Goal: Use online tool/utility: Utilize a website feature to perform a specific function

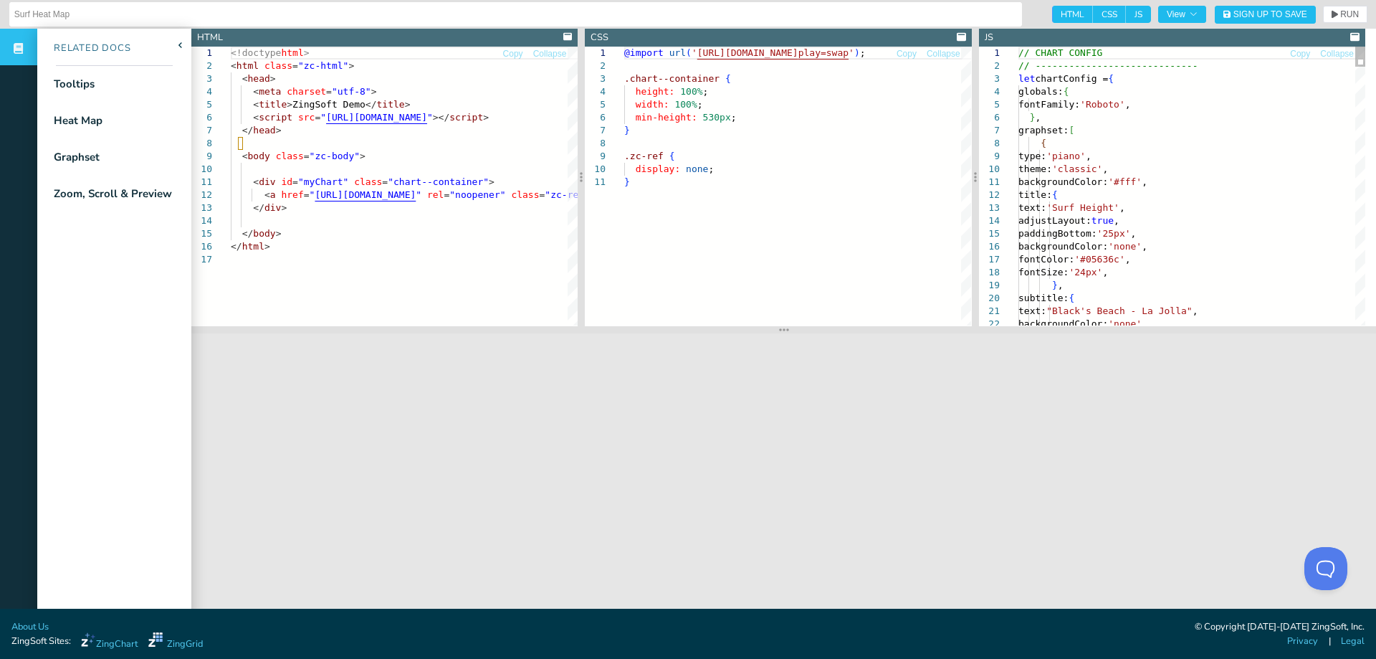
click at [1355, 52] on div at bounding box center [1360, 57] width 10 height 20
click at [1340, 10] on span "RUN" at bounding box center [1349, 14] width 19 height 9
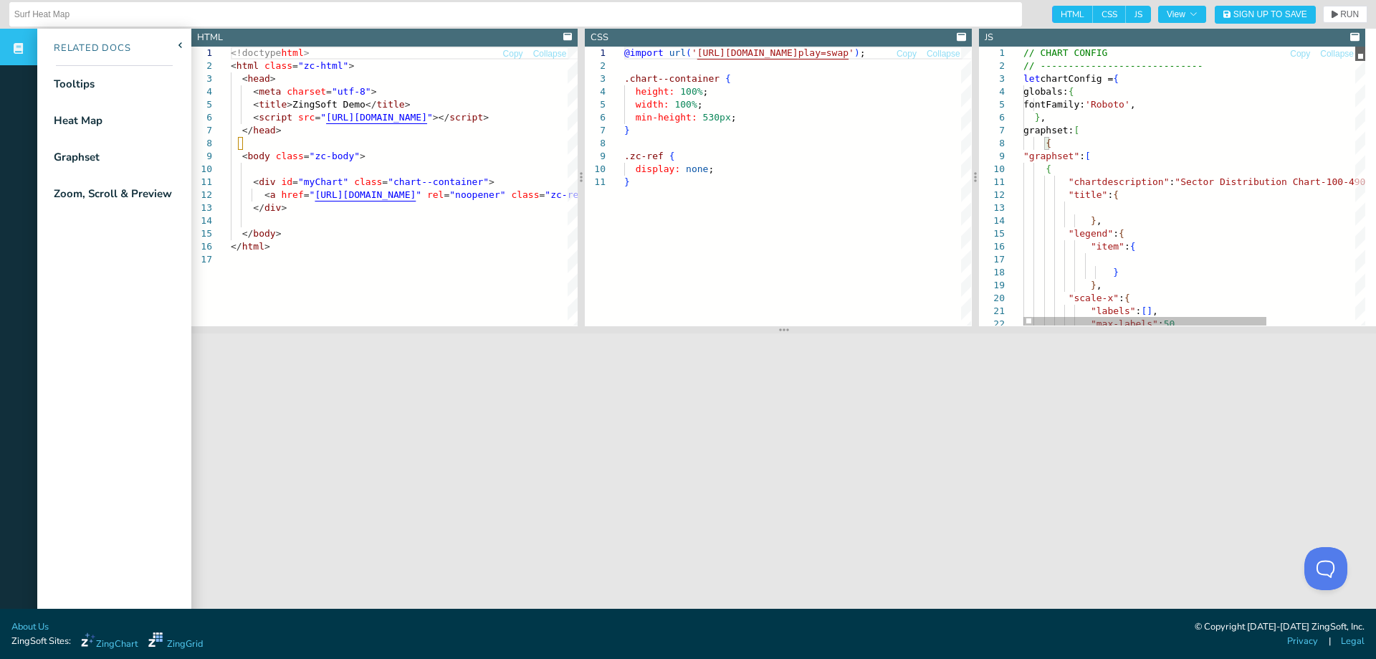
click at [1365, 47] on div at bounding box center [1360, 54] width 10 height 14
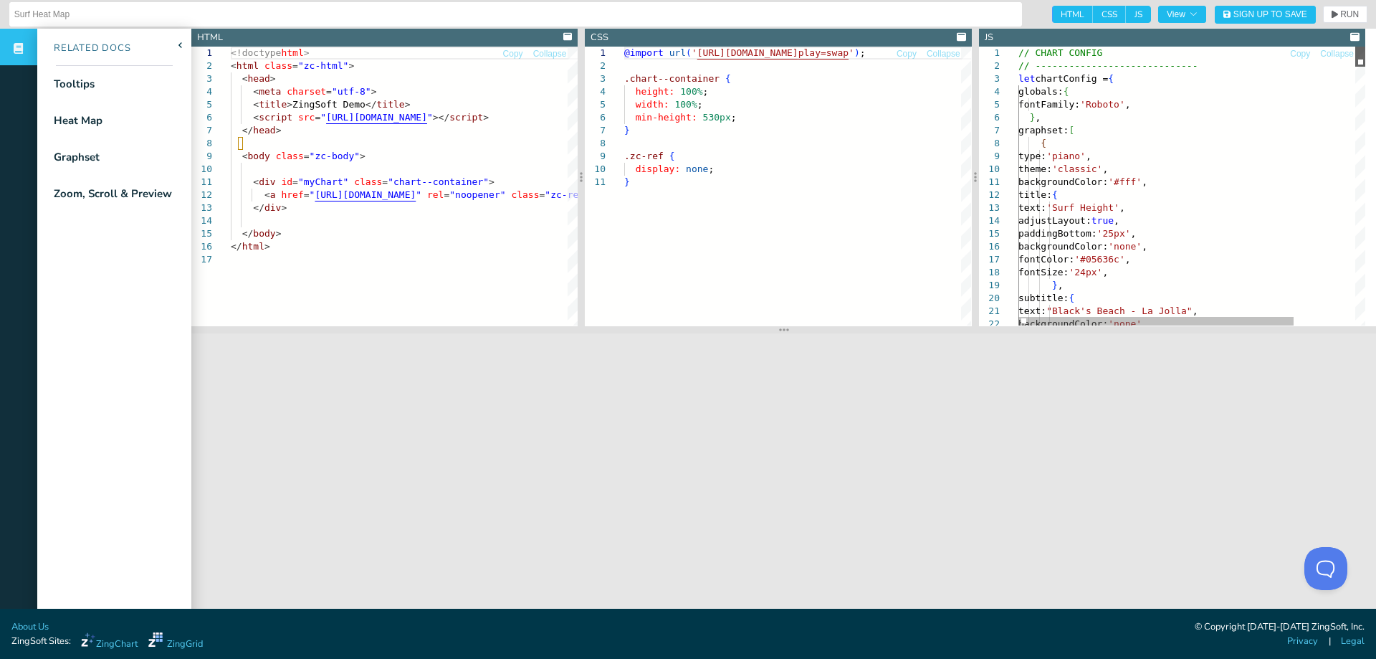
click at [1365, 47] on div at bounding box center [1360, 57] width 10 height 20
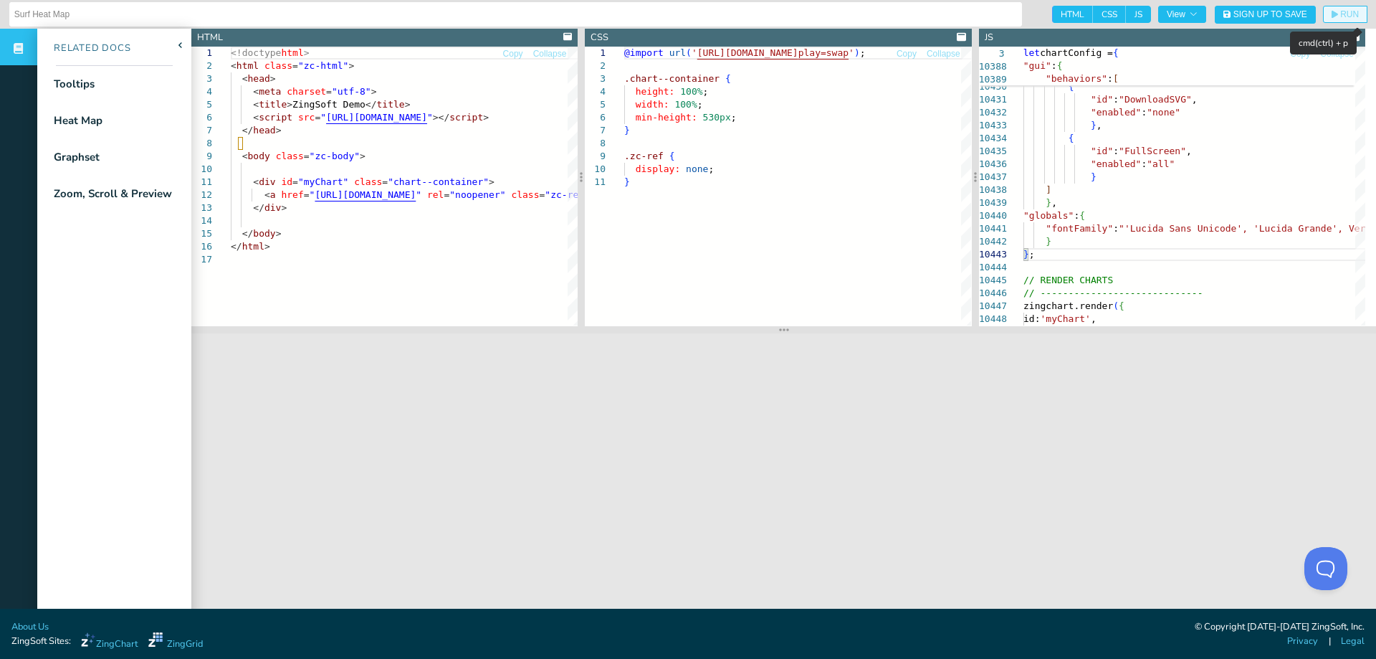
click at [1340, 16] on span "RUN" at bounding box center [1349, 14] width 19 height 9
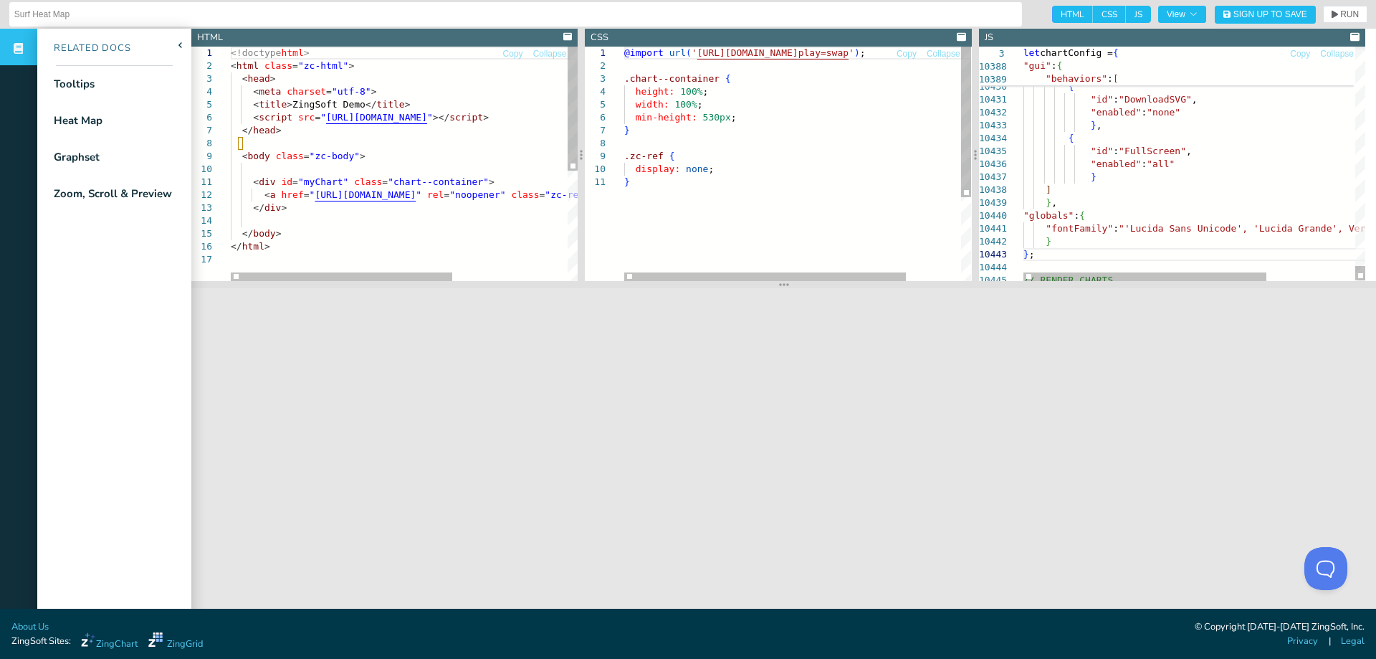
drag, startPoint x: 784, startPoint y: 330, endPoint x: 788, endPoint y: 285, distance: 45.3
click at [788, 285] on section at bounding box center [783, 284] width 1185 height 7
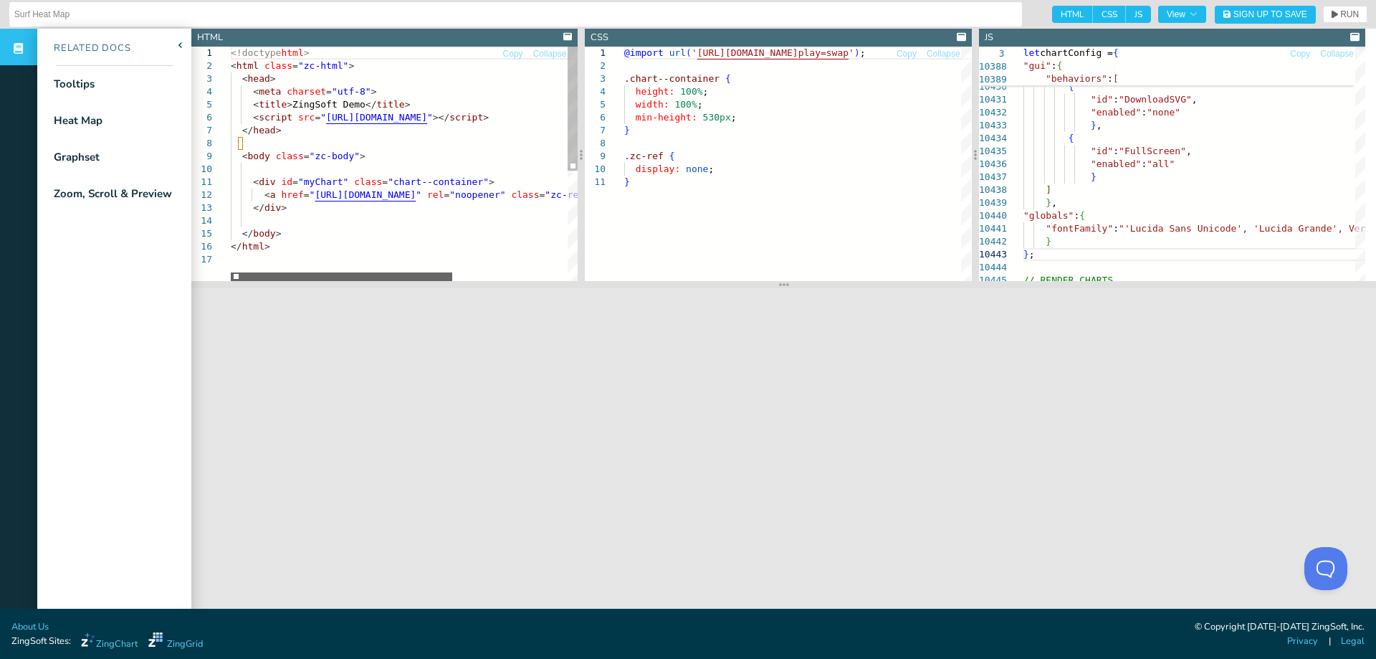
click at [315, 281] on div at bounding box center [341, 276] width 221 height 9
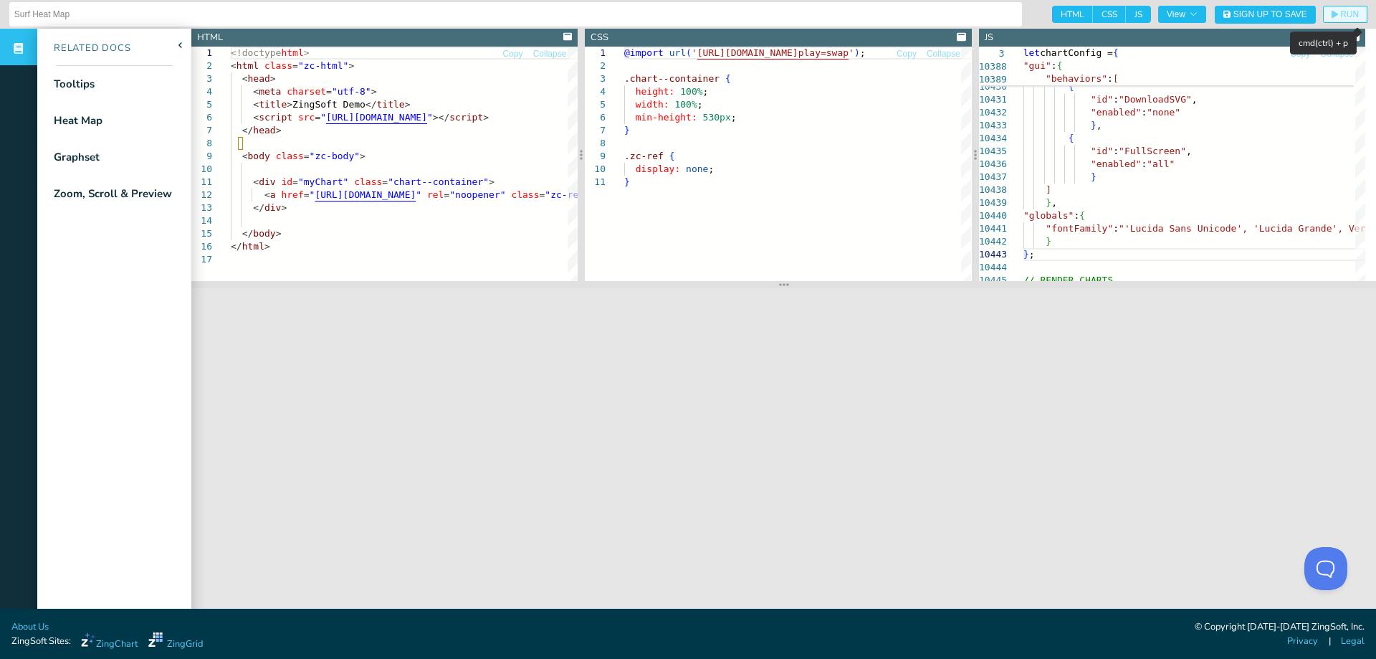
click at [1332, 16] on icon "button" at bounding box center [1335, 14] width 6 height 9
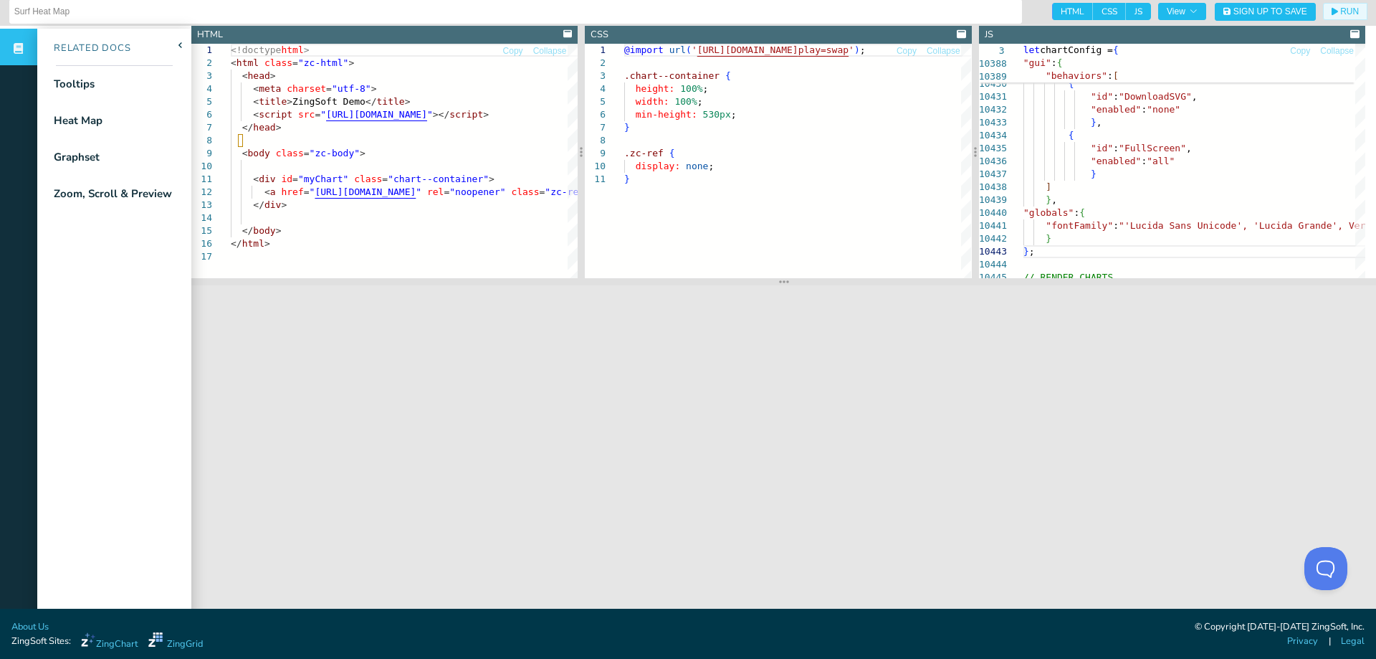
scroll to position [0, 0]
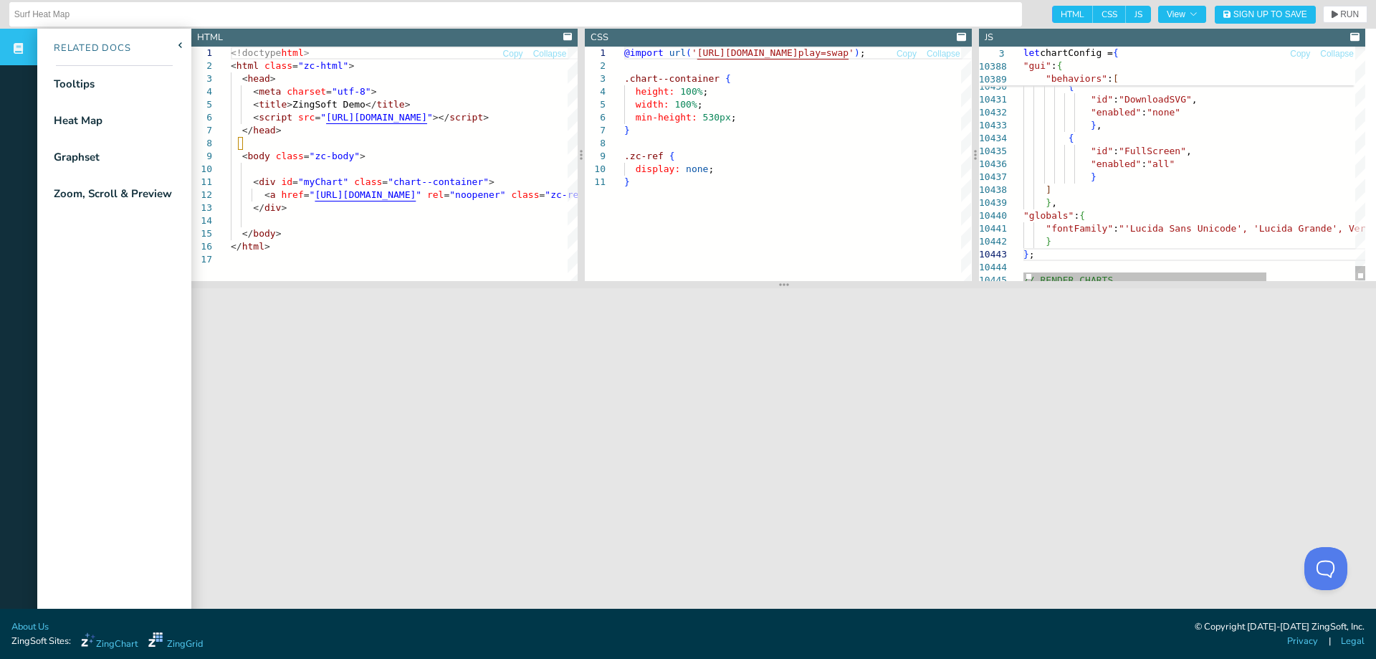
type textarea ""id":"DownloadSVG", "enabled":"none" }, { "id":"FullScreen", "enabled":"all" } …"
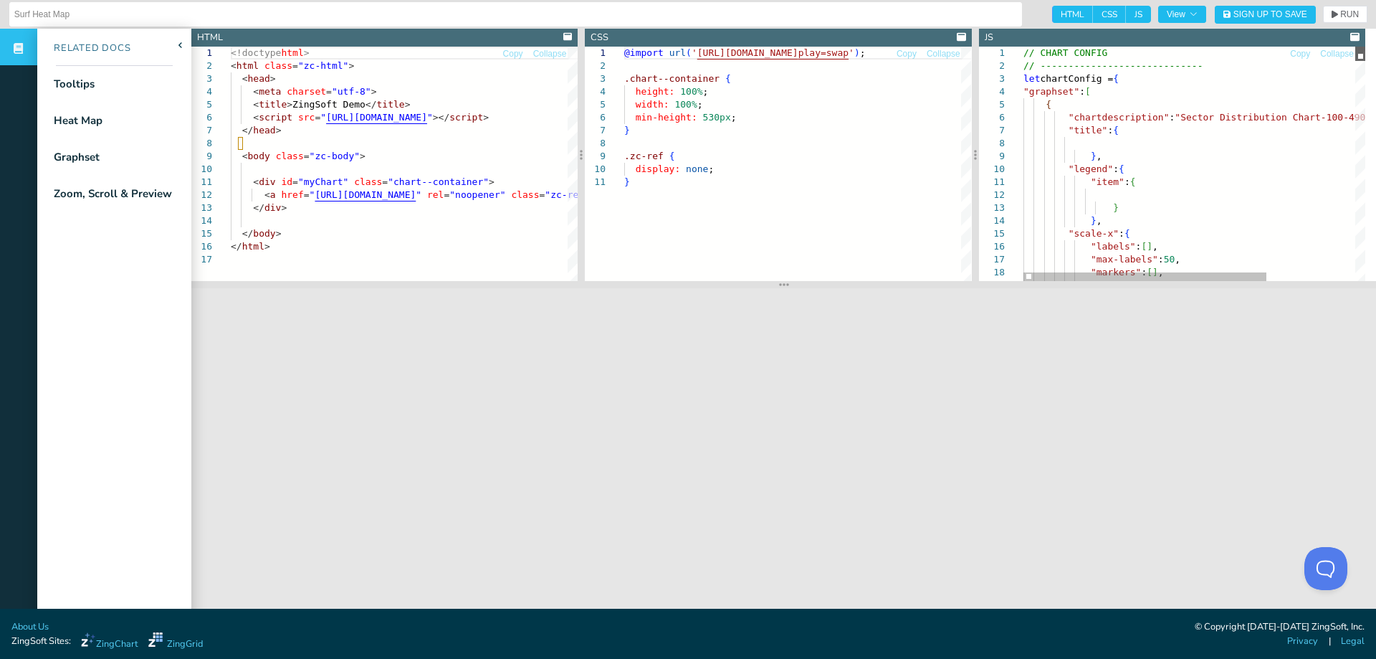
click at [1365, 49] on div at bounding box center [1360, 54] width 10 height 14
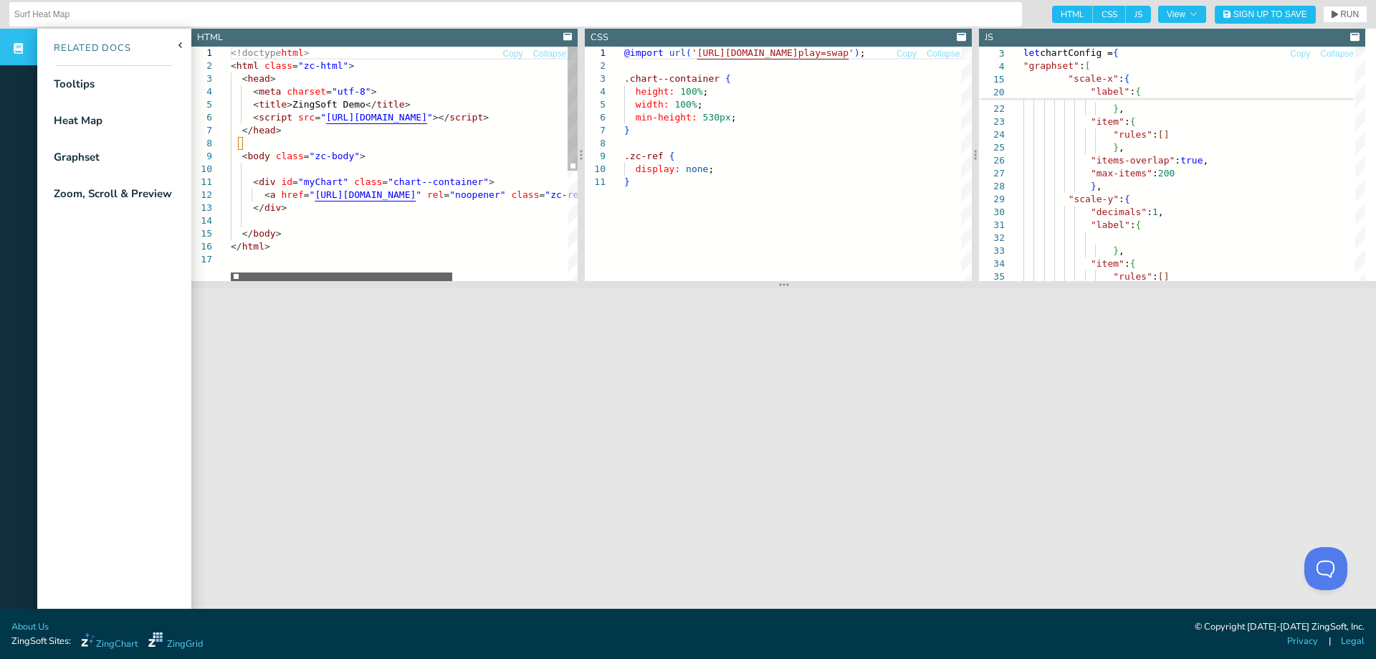
click at [246, 281] on div at bounding box center [341, 276] width 221 height 9
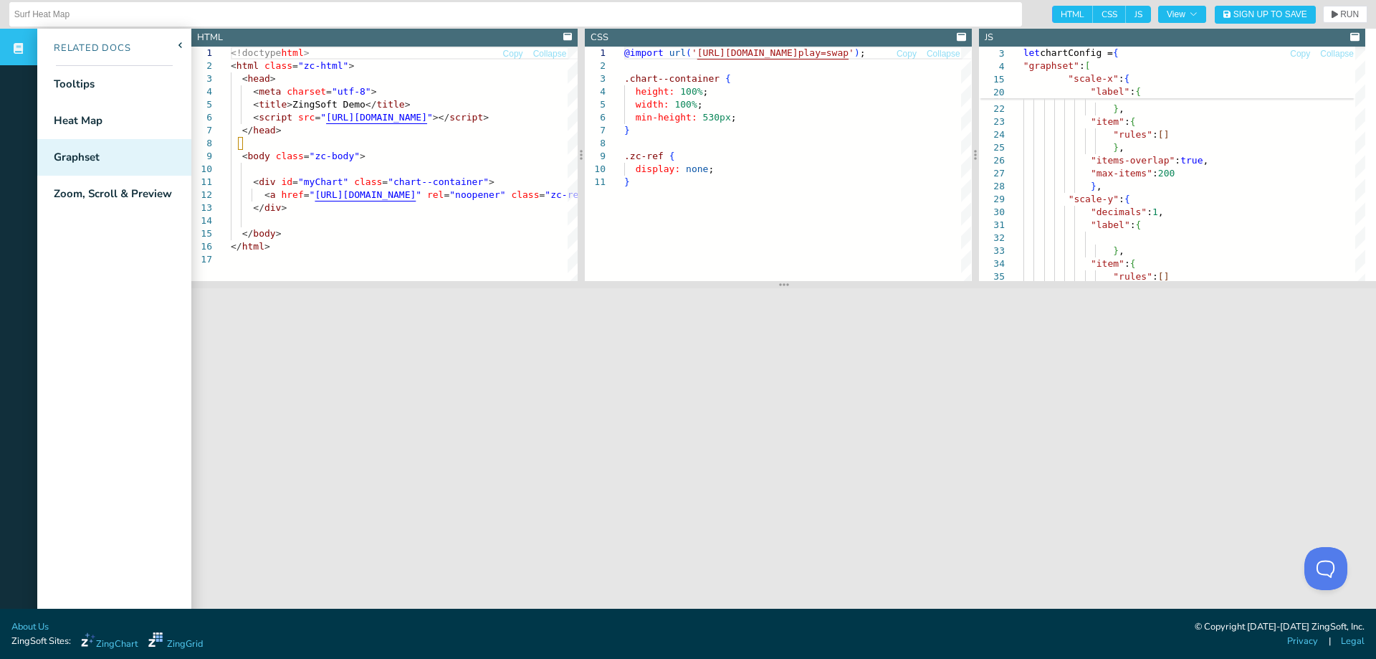
click at [87, 153] on div "Graphset" at bounding box center [77, 157] width 46 height 16
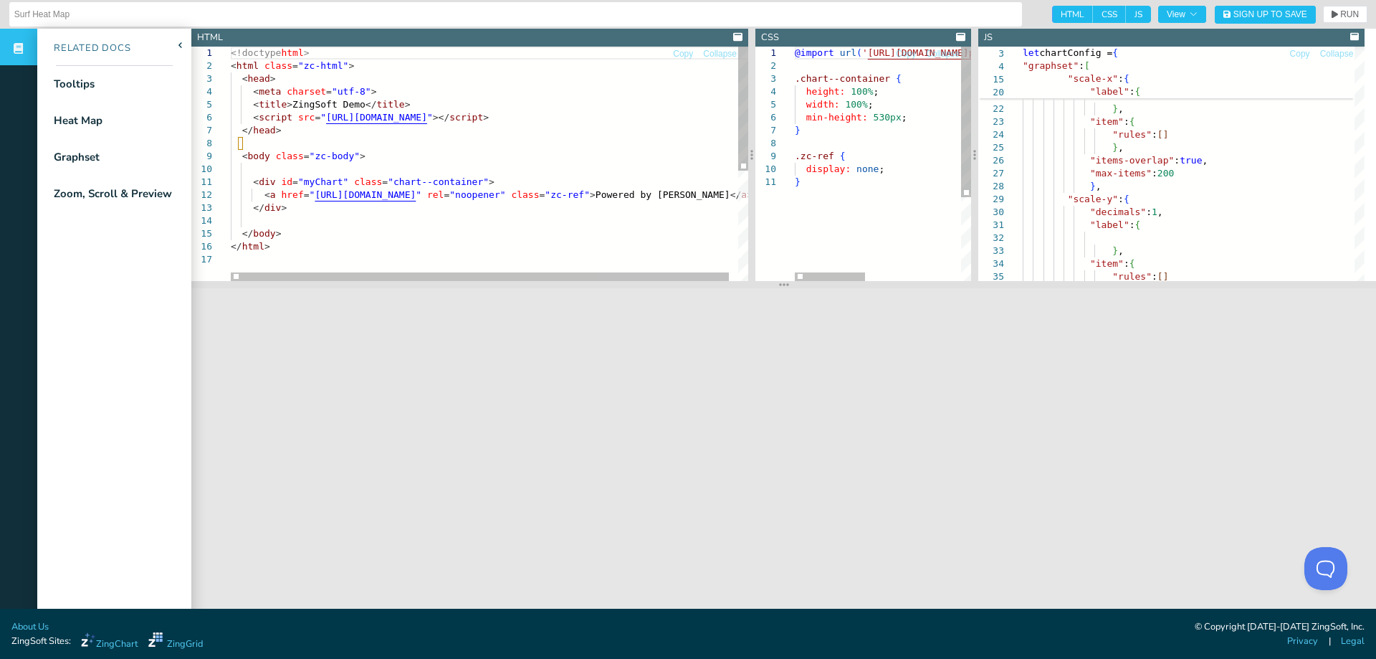
drag, startPoint x: 582, startPoint y: 243, endPoint x: 753, endPoint y: 254, distance: 170.9
click at [753, 254] on div at bounding box center [751, 155] width 7 height 252
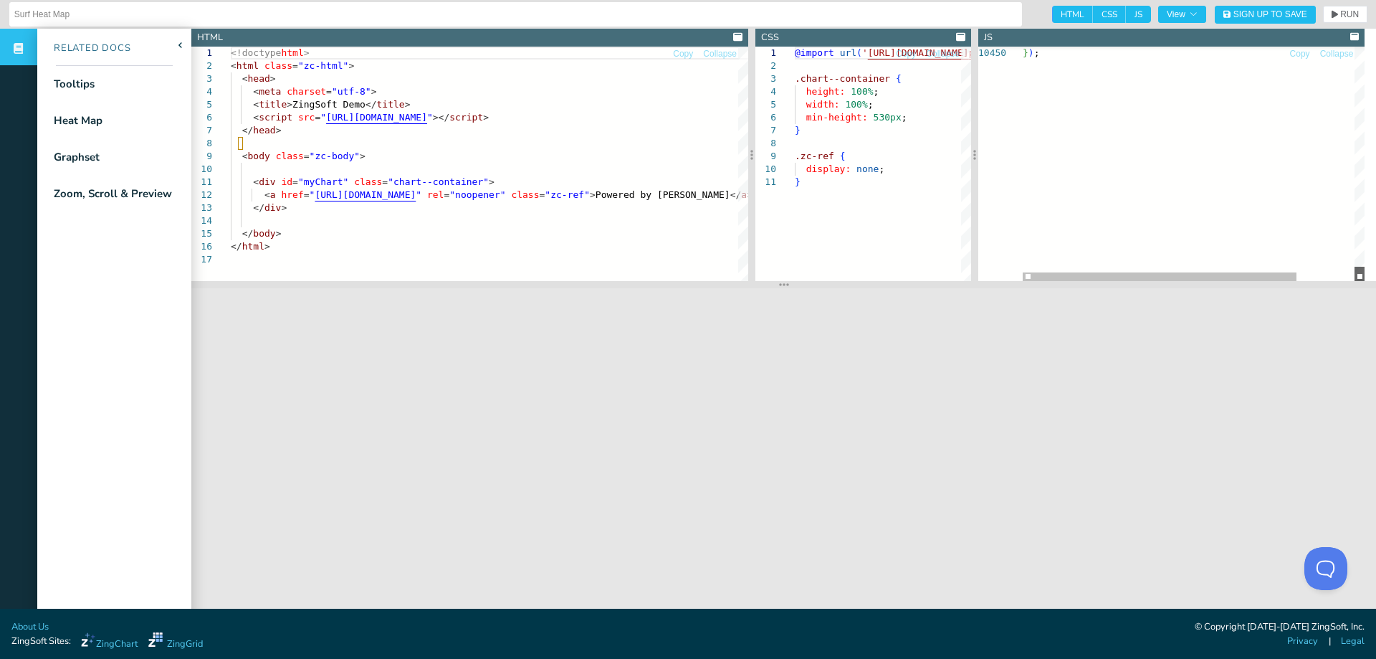
click at [1365, 281] on div at bounding box center [1360, 274] width 10 height 14
